Goal: Entertainment & Leisure: Consume media (video, audio)

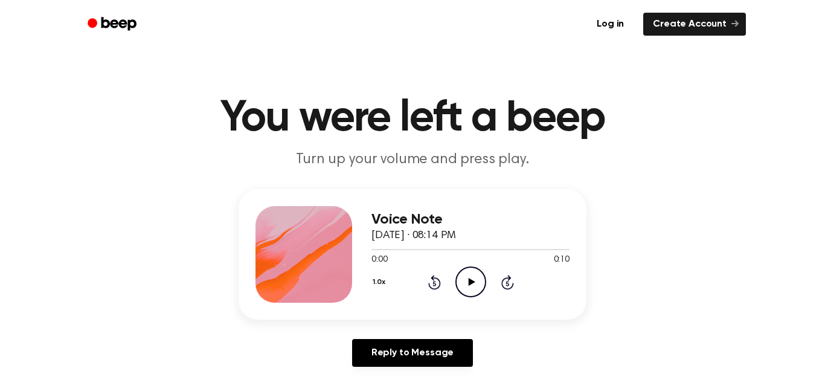
click at [472, 285] on icon "Play Audio" at bounding box center [470, 281] width 31 height 31
click at [464, 280] on icon "Play Audio" at bounding box center [470, 281] width 31 height 31
click at [463, 277] on icon "Play Audio" at bounding box center [470, 281] width 31 height 31
click at [467, 281] on icon "Play Audio" at bounding box center [470, 281] width 31 height 31
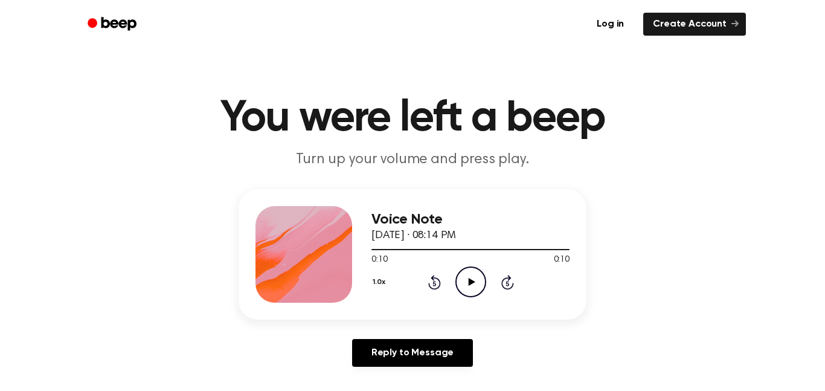
click at [467, 281] on icon "Play Audio" at bounding box center [470, 281] width 31 height 31
click at [466, 280] on icon "Pause Audio" at bounding box center [470, 281] width 31 height 31
click at [466, 280] on icon "Play Audio" at bounding box center [470, 281] width 31 height 31
click at [468, 282] on icon "Play Audio" at bounding box center [470, 281] width 31 height 31
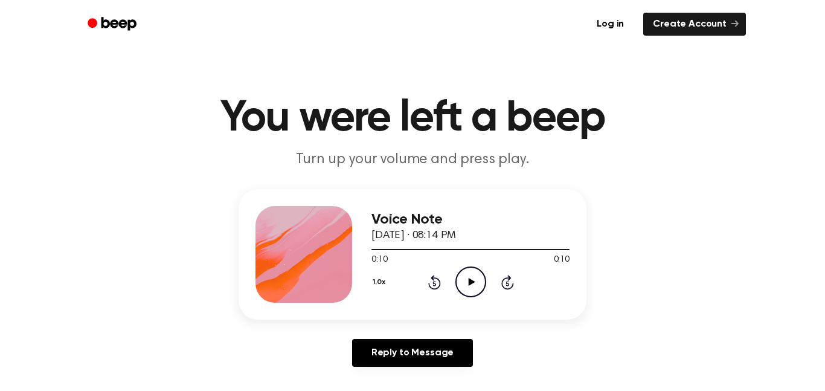
click at [468, 282] on icon "Play Audio" at bounding box center [470, 281] width 31 height 31
